Goal: Information Seeking & Learning: Learn about a topic

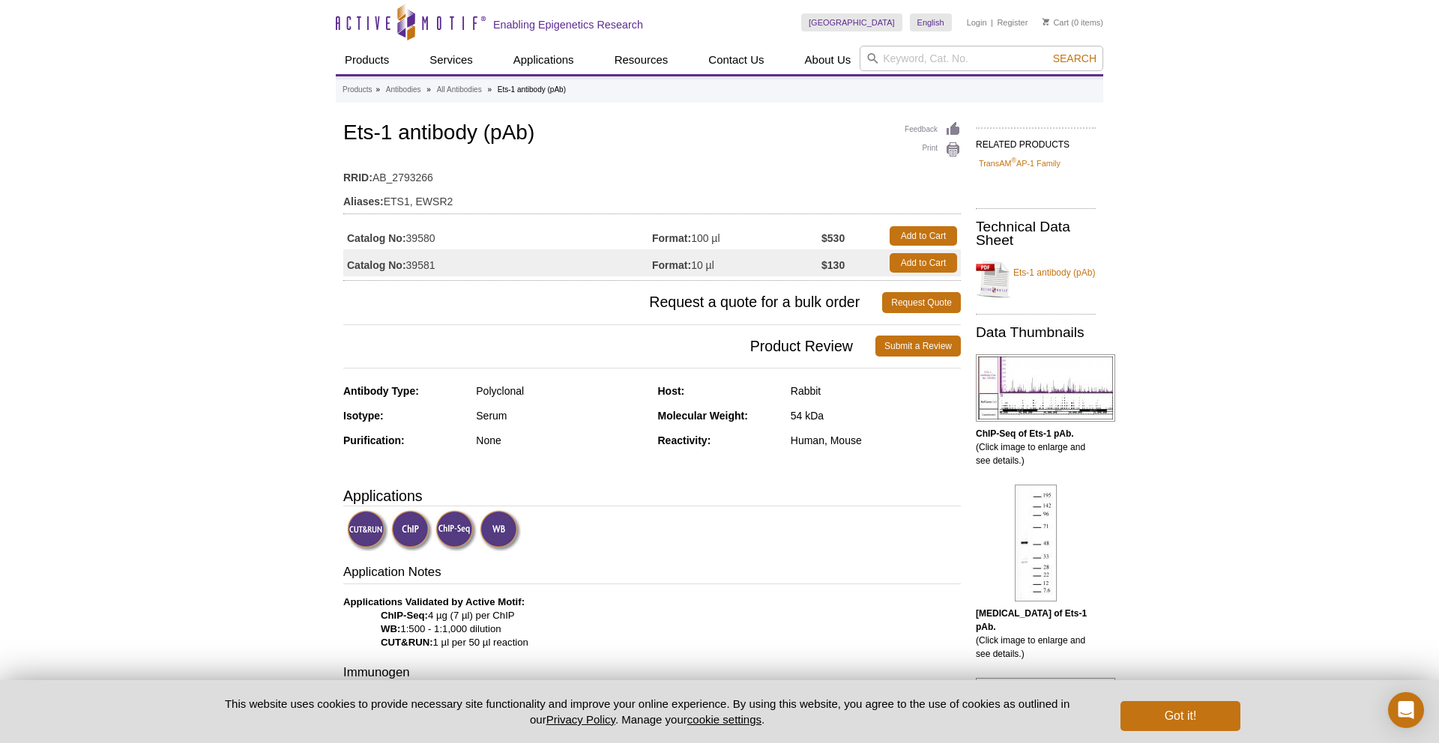
click at [706, 263] on td "Format: 10 µl" at bounding box center [736, 262] width 169 height 27
click at [748, 351] on span "Product Review" at bounding box center [609, 346] width 532 height 21
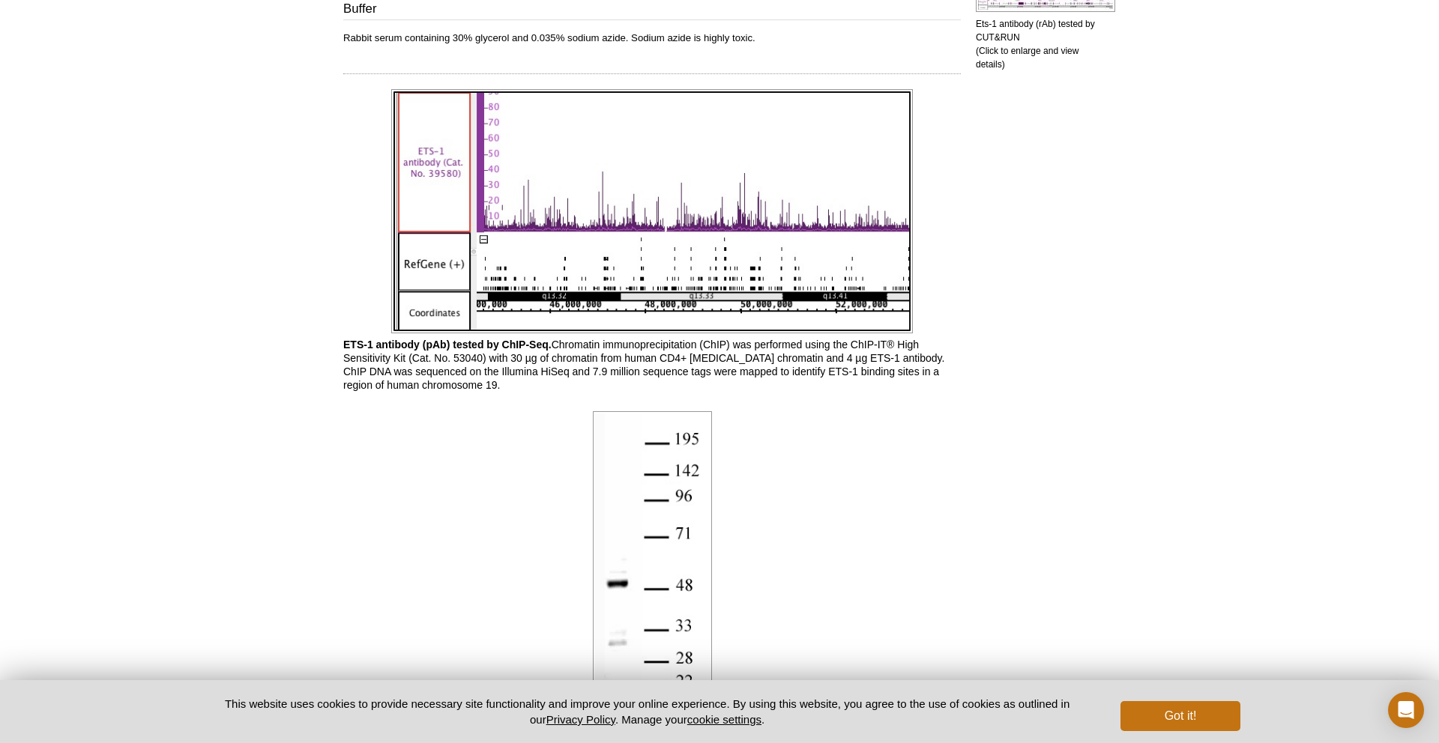
scroll to position [208, 0]
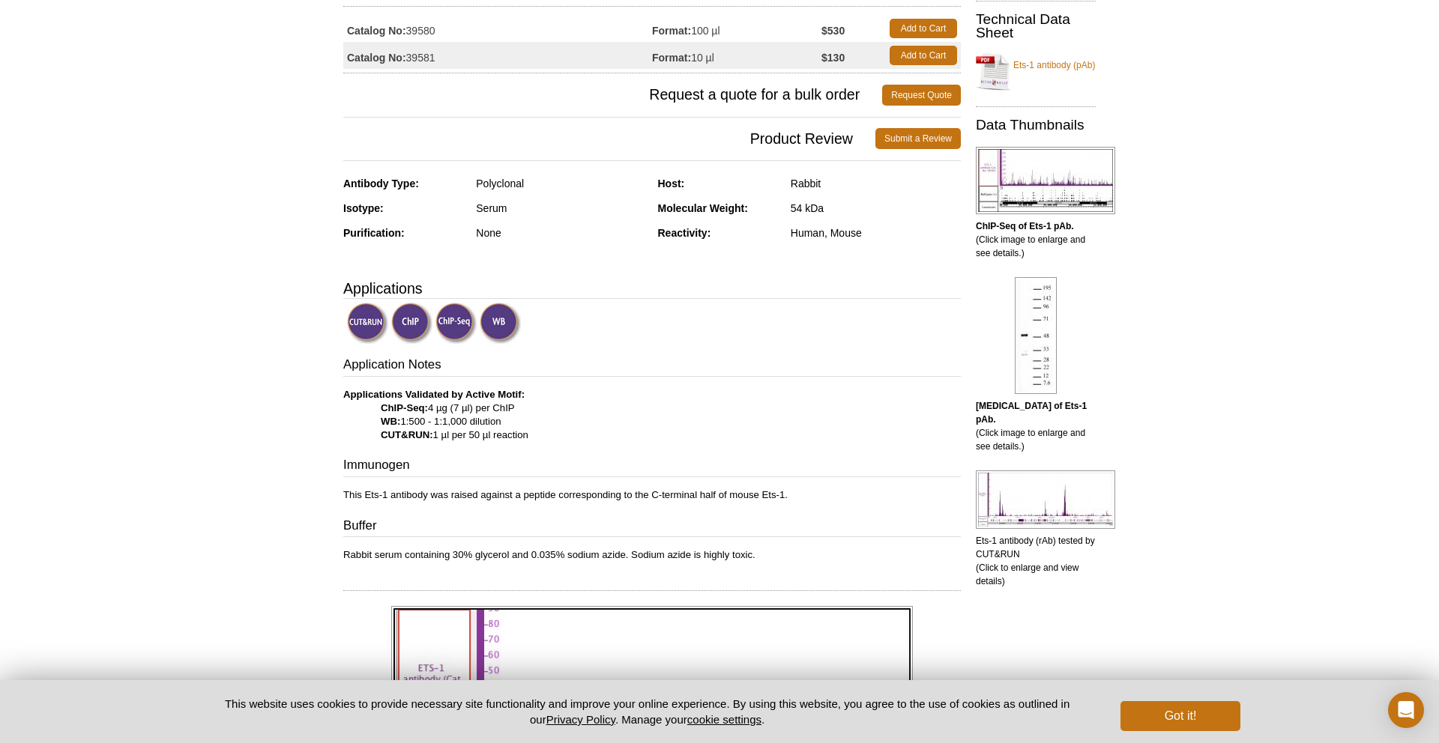
click at [360, 324] on img at bounding box center [367, 323] width 41 height 41
click at [363, 324] on img at bounding box center [367, 323] width 41 height 41
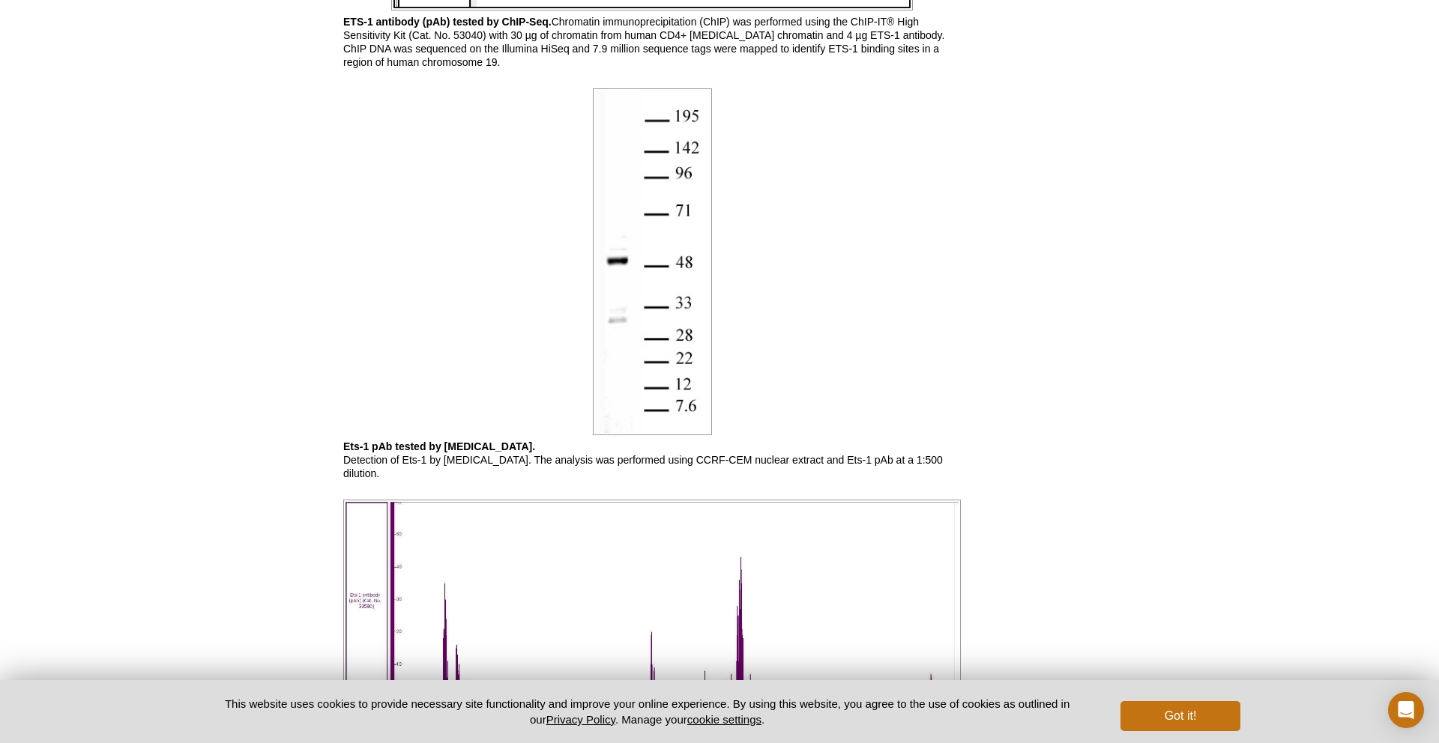
scroll to position [1685, 0]
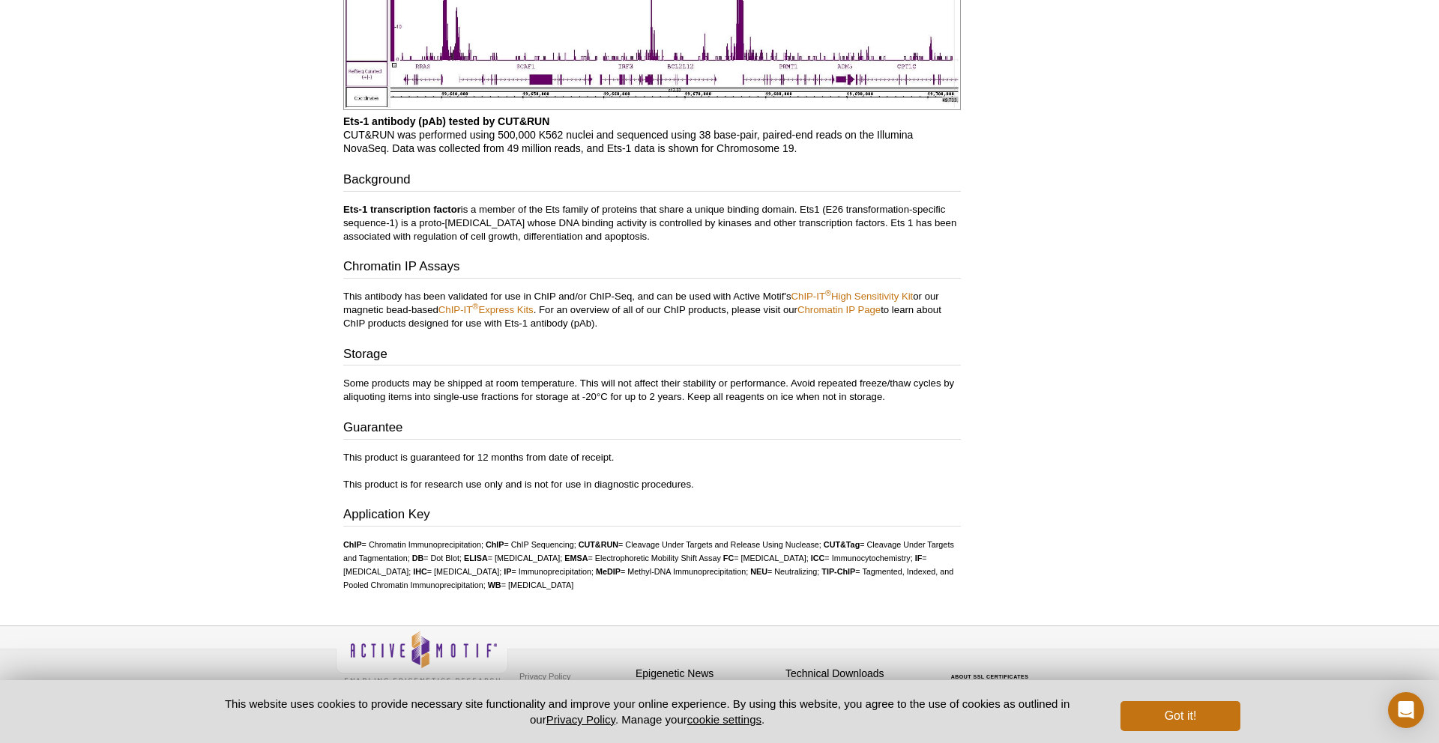
click at [654, 299] on p "This antibody has been validated for use in ChIP and/or ChIP-Seq, and can be us…" at bounding box center [651, 310] width 617 height 40
click at [542, 476] on p "This product is guaranteed for 12 months from date of receipt. This product is …" at bounding box center [651, 471] width 617 height 40
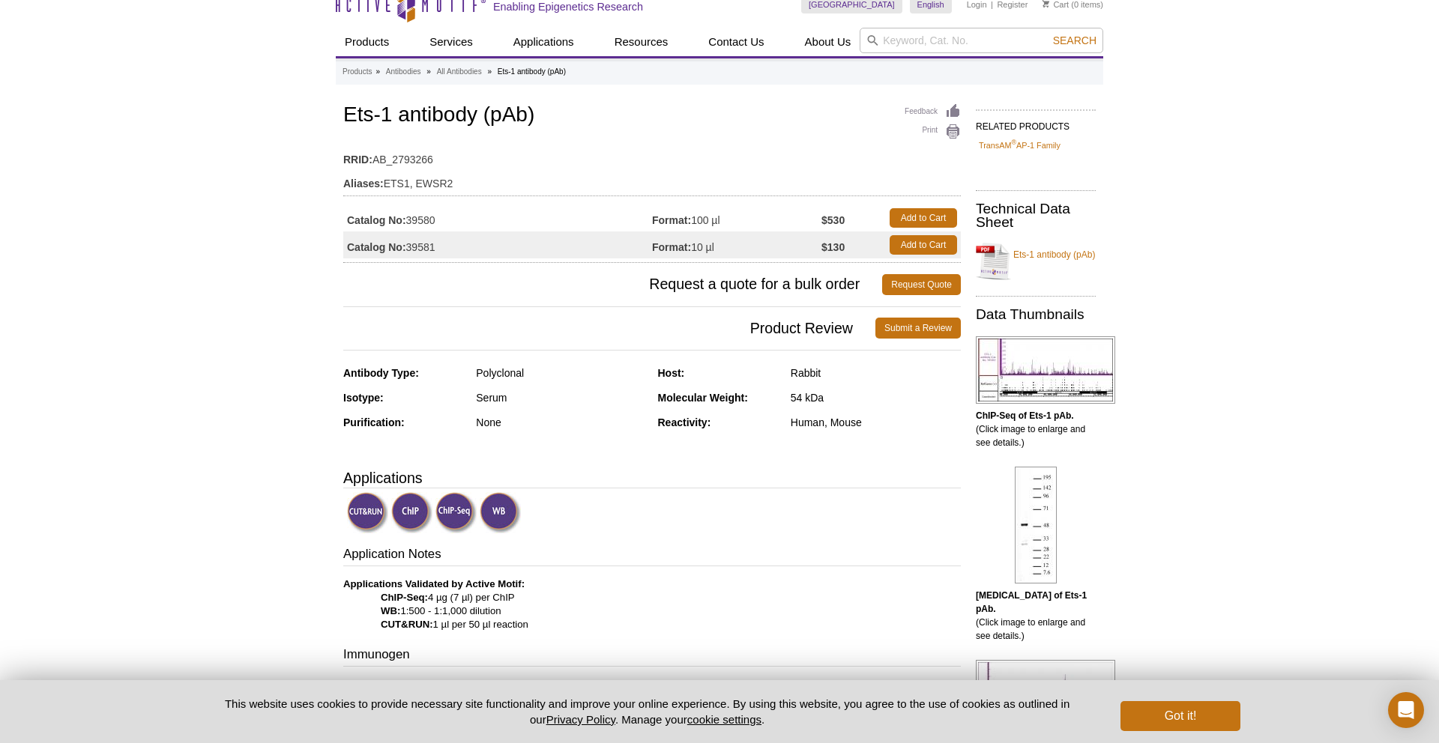
scroll to position [15, 0]
